Goal: Task Accomplishment & Management: Use online tool/utility

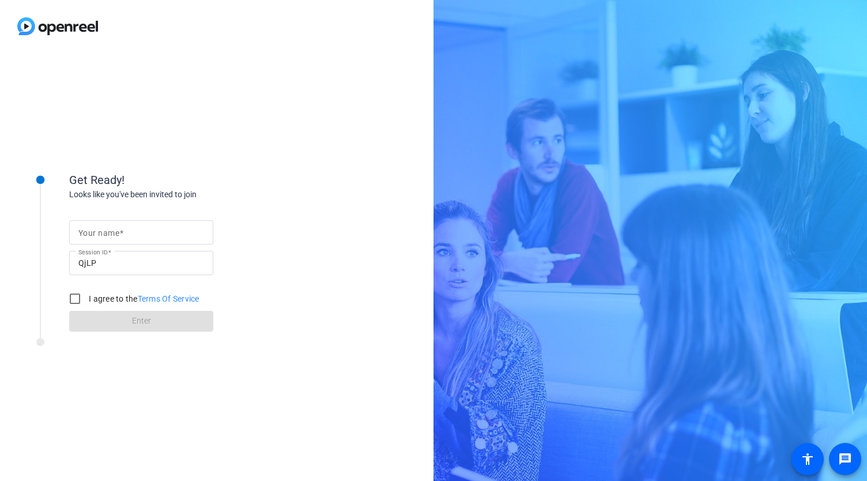
click at [127, 242] on div at bounding box center [141, 232] width 126 height 24
click at [101, 233] on input "[PERSON_NAME]" at bounding box center [141, 232] width 126 height 14
type input "[PERSON_NAME]"
click at [80, 299] on input "I agree to the Terms Of Service" at bounding box center [74, 298] width 23 height 23
checkbox input "true"
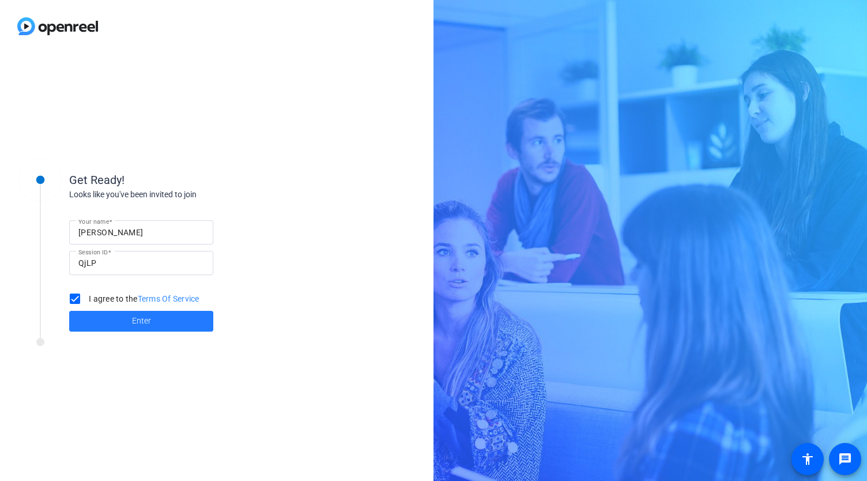
click at [165, 323] on span at bounding box center [141, 321] width 144 height 28
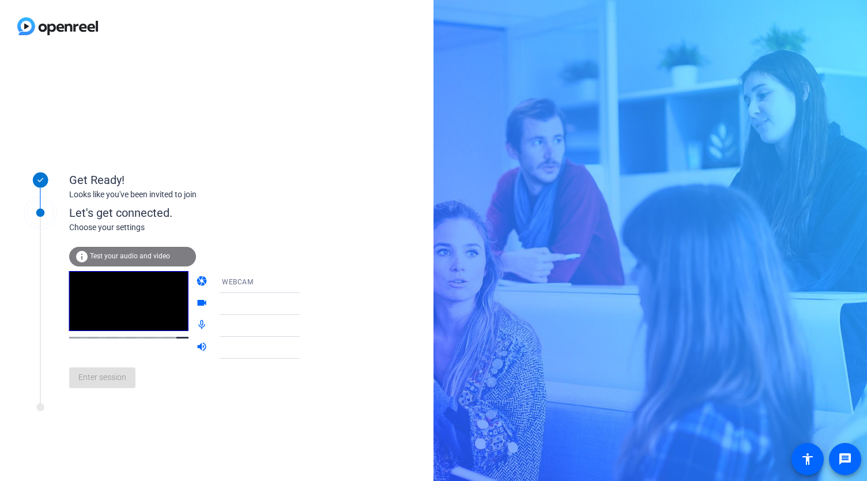
click at [255, 301] on div at bounding box center [265, 304] width 86 height 14
click at [304, 304] on icon at bounding box center [311, 304] width 14 height 14
click at [304, 299] on icon at bounding box center [311, 304] width 14 height 14
click at [285, 303] on div at bounding box center [268, 299] width 110 height 13
click at [310, 299] on div "Get Ready! Looks like you've been invited to join Let's get connected. Choose y…" at bounding box center [217, 266] width 434 height 428
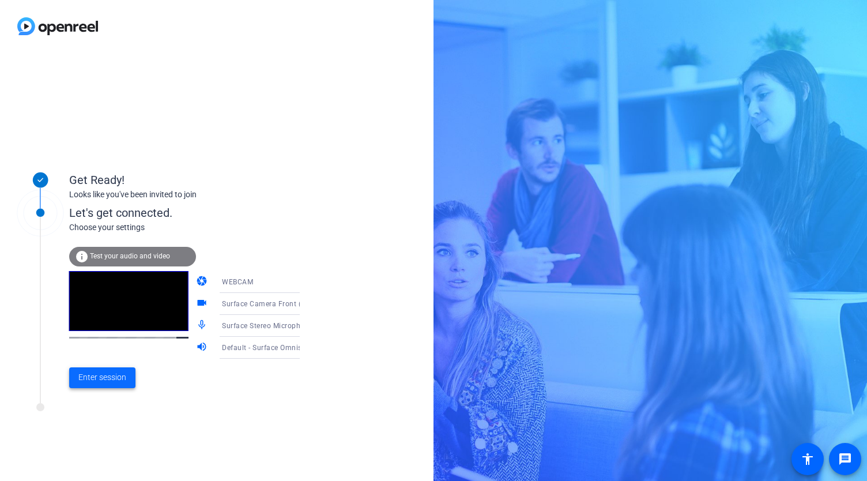
click at [109, 374] on span "Enter session" at bounding box center [102, 377] width 48 height 12
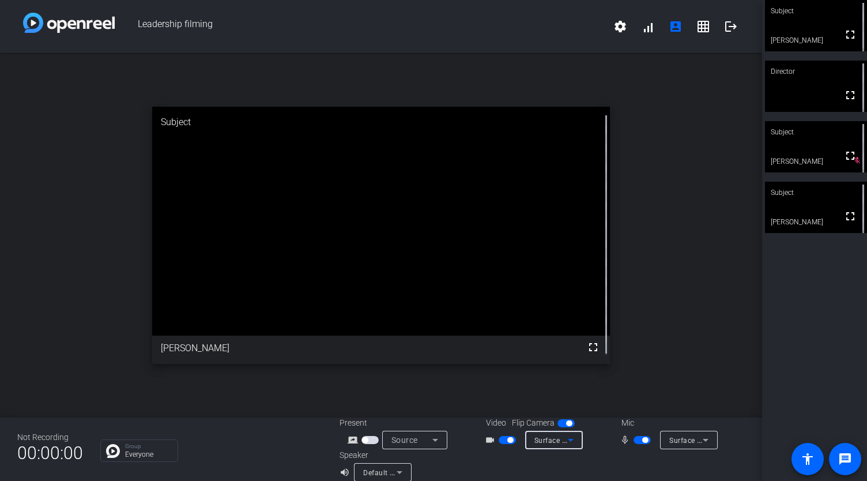
click at [573, 440] on icon at bounding box center [571, 440] width 14 height 14
click at [606, 454] on div at bounding box center [433, 240] width 867 height 481
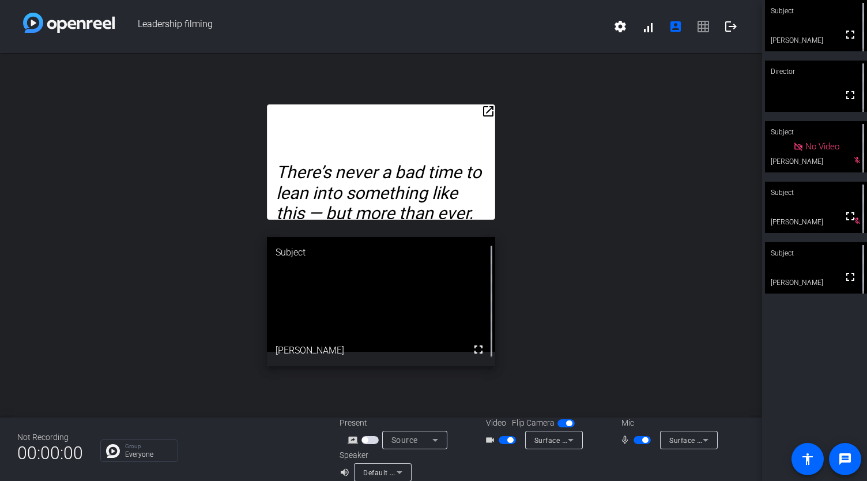
click at [636, 442] on span "button" at bounding box center [642, 440] width 17 height 8
click at [642, 438] on span "button" at bounding box center [642, 440] width 17 height 8
click at [642, 438] on span "button" at bounding box center [645, 440] width 6 height 6
click at [634, 440] on span "button" at bounding box center [637, 440] width 6 height 6
click at [724, 27] on mat-icon "logout" at bounding box center [731, 27] width 14 height 14
